Goal: Task Accomplishment & Management: Complete application form

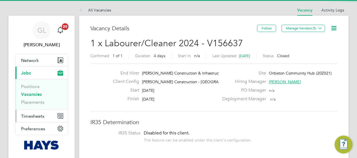
drag, startPoint x: 29, startPoint y: 115, endPoint x: 49, endPoint y: 118, distance: 21.1
click at [29, 115] on span "Timesheets" at bounding box center [32, 116] width 23 height 5
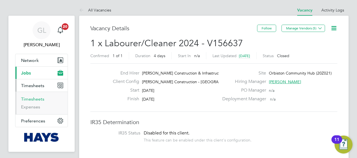
click at [29, 97] on link "Timesheets" at bounding box center [32, 99] width 23 height 5
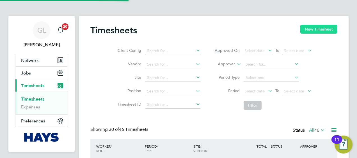
scroll to position [14, 49]
click at [329, 29] on button "New Timesheet" at bounding box center [318, 29] width 37 height 9
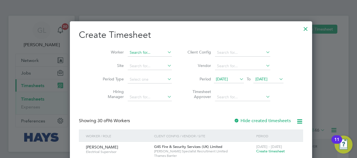
click at [128, 52] on input at bounding box center [150, 53] width 44 height 8
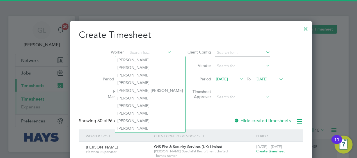
type input "w"
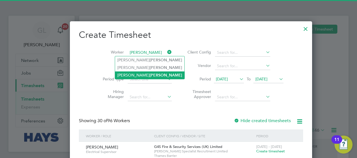
click at [150, 75] on b "Wallace" at bounding box center [166, 75] width 33 height 5
type input "[PERSON_NAME]"
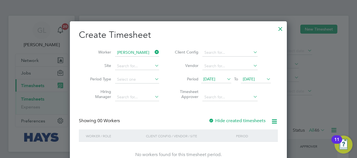
click at [211, 119] on div at bounding box center [212, 122] width 6 height 6
click at [213, 120] on div at bounding box center [212, 122] width 6 height 6
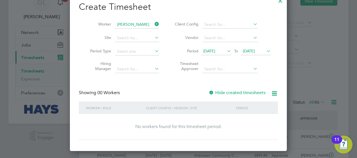
click at [226, 50] on icon at bounding box center [226, 51] width 0 height 8
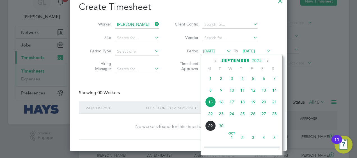
click at [212, 118] on span "22" at bounding box center [210, 114] width 11 height 11
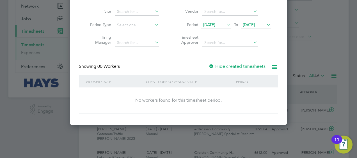
scroll to position [56, 0]
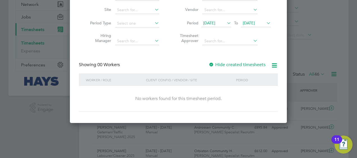
click at [210, 65] on div at bounding box center [212, 65] width 6 height 6
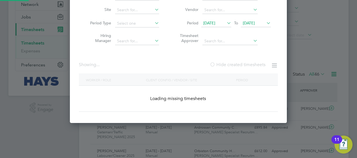
scroll to position [158, 217]
click at [212, 65] on div at bounding box center [213, 65] width 6 height 6
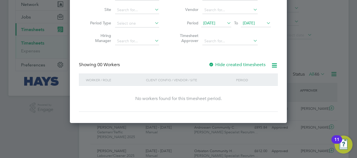
click at [215, 23] on span "[DATE]" at bounding box center [209, 23] width 12 height 5
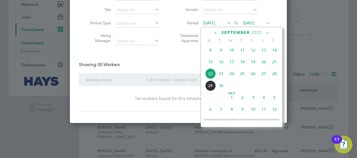
click at [215, 23] on span "[DATE]" at bounding box center [209, 23] width 12 height 5
click at [265, 22] on span "[DATE]" at bounding box center [256, 24] width 30 height 8
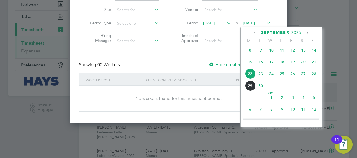
click at [252, 91] on span "29" at bounding box center [250, 86] width 11 height 11
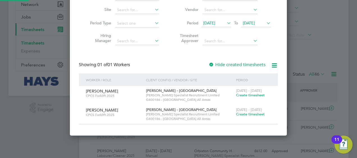
scroll to position [170, 217]
click at [249, 95] on span "Create timesheet" at bounding box center [250, 95] width 29 height 5
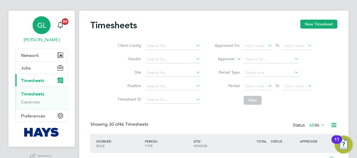
scroll to position [3, 3]
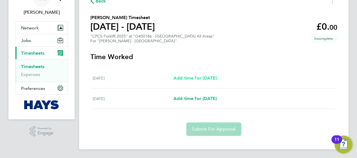
click at [202, 77] on span "Add time for [DATE]" at bounding box center [195, 78] width 43 height 5
select select "30"
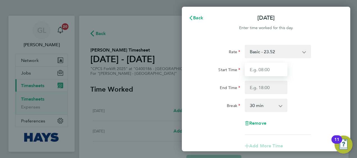
click at [262, 69] on input "Start Time" at bounding box center [266, 69] width 43 height 13
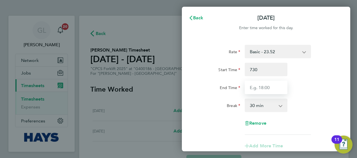
type input "07:30"
type input "16:00"
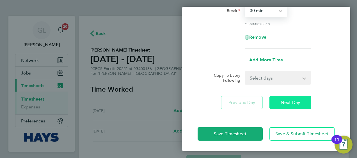
click at [296, 101] on span "Next Day" at bounding box center [290, 103] width 19 height 6
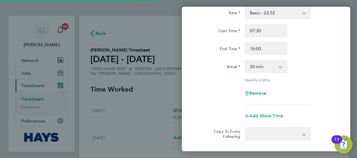
select select "30"
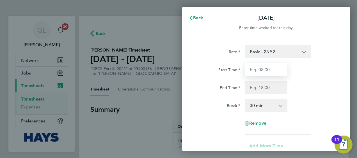
click at [259, 70] on input "Start Time" at bounding box center [266, 69] width 43 height 13
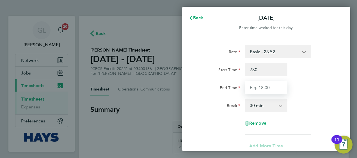
type input "07:30"
type input "15:00"
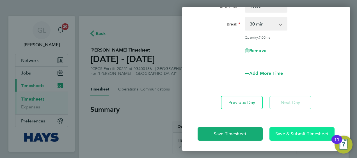
click at [295, 135] on span "Save & Submit Timesheet" at bounding box center [301, 134] width 53 height 6
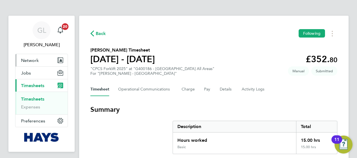
click at [24, 56] on button "Network" at bounding box center [41, 60] width 52 height 12
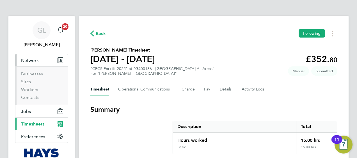
click at [25, 56] on button "Network" at bounding box center [41, 60] width 52 height 12
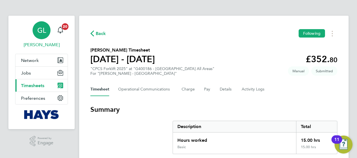
click at [41, 31] on span "GL" at bounding box center [41, 30] width 9 height 7
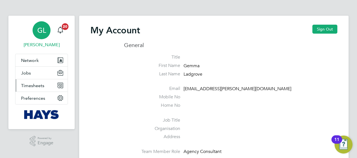
click at [32, 86] on span "Timesheets" at bounding box center [32, 85] width 23 height 5
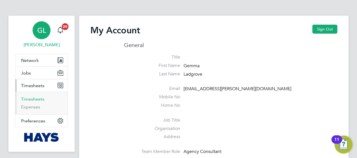
click at [36, 99] on link "Timesheets" at bounding box center [32, 99] width 23 height 5
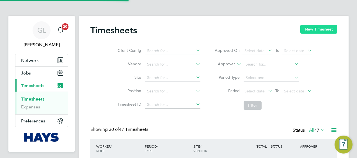
click at [321, 29] on button "New Timesheet" at bounding box center [318, 29] width 37 height 9
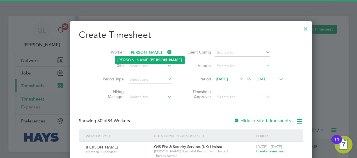
click at [150, 59] on b "[PERSON_NAME]" at bounding box center [166, 60] width 33 height 5
type input "[PERSON_NAME]"
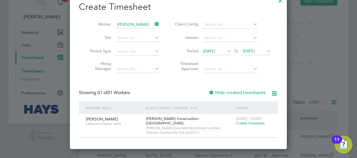
click at [249, 123] on span "Create timesheet" at bounding box center [250, 123] width 29 height 5
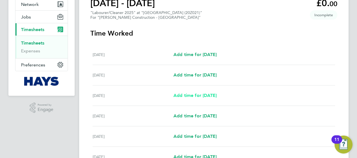
drag, startPoint x: 197, startPoint y: 93, endPoint x: 287, endPoint y: 112, distance: 92.1
click at [197, 93] on span "Add time for [DATE]" at bounding box center [195, 95] width 43 height 5
select select "30"
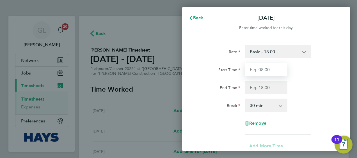
click at [268, 68] on input "Start Time" at bounding box center [266, 69] width 43 height 13
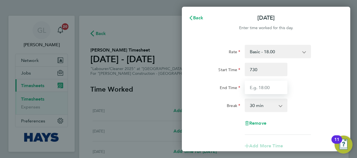
type input "07:30"
type input "16:30"
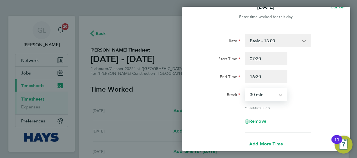
scroll to position [95, 0]
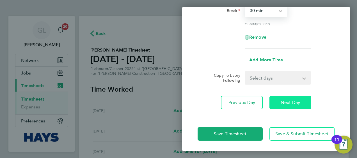
click at [291, 103] on span "Next Day" at bounding box center [290, 103] width 19 height 6
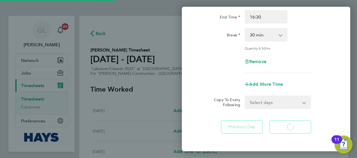
scroll to position [39, 0]
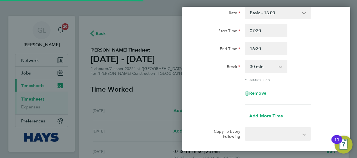
select select "30"
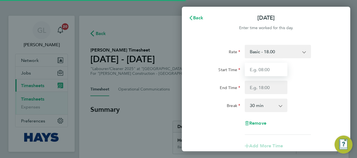
click at [263, 66] on input "Start Time" at bounding box center [266, 69] width 43 height 13
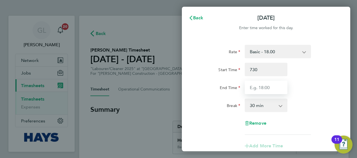
type input "07:30"
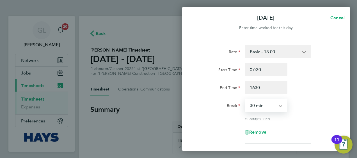
type input "16:30"
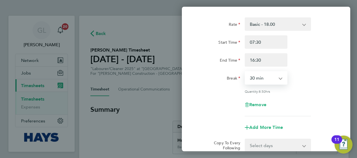
scroll to position [56, 0]
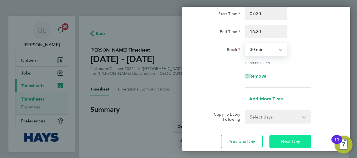
click at [286, 142] on span "Next Day" at bounding box center [290, 142] width 19 height 6
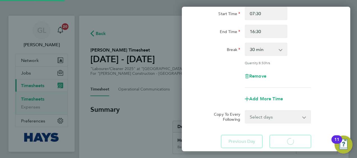
select select "30"
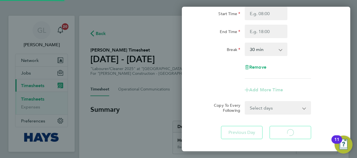
select select "30"
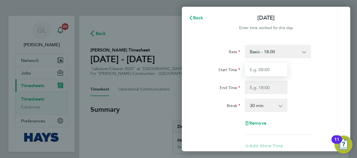
click at [261, 66] on input "Start Time" at bounding box center [266, 69] width 43 height 13
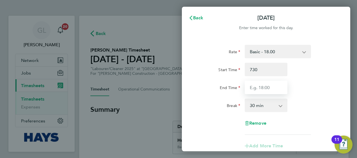
type input "07:30"
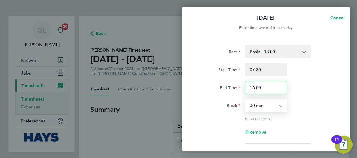
click at [262, 89] on input "16:00" at bounding box center [266, 87] width 43 height 13
type input "16:30"
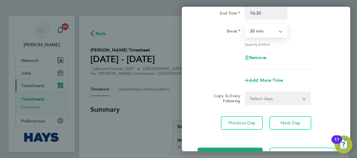
scroll to position [84, 0]
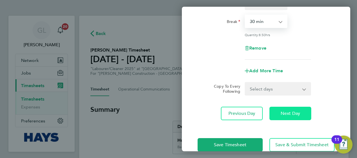
click at [296, 112] on span "Next Day" at bounding box center [290, 114] width 19 height 6
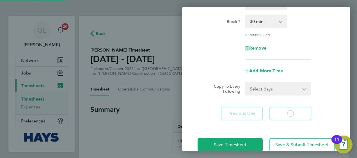
select select "30"
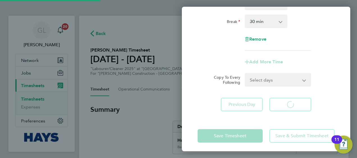
select select "30"
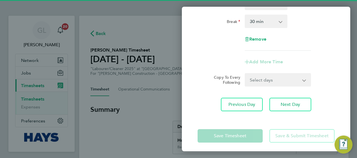
scroll to position [28, 0]
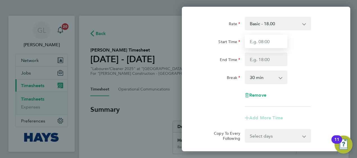
click at [266, 41] on input "Start Time" at bounding box center [266, 41] width 43 height 13
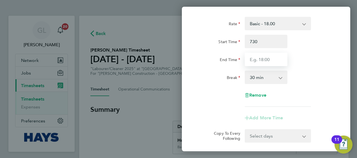
type input "07:30"
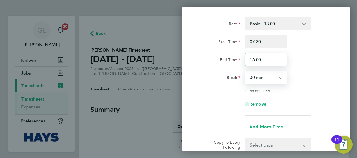
click at [268, 60] on input "16:00" at bounding box center [266, 59] width 43 height 13
type input "16:30"
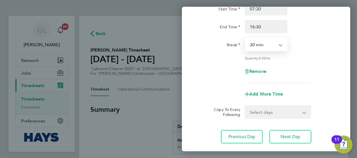
scroll to position [95, 0]
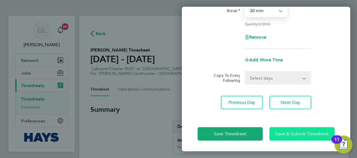
click at [299, 132] on span "Save & Submit Timesheet" at bounding box center [301, 134] width 53 height 6
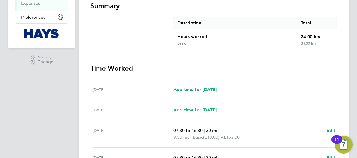
scroll to position [104, 0]
